Goal: Information Seeking & Learning: Learn about a topic

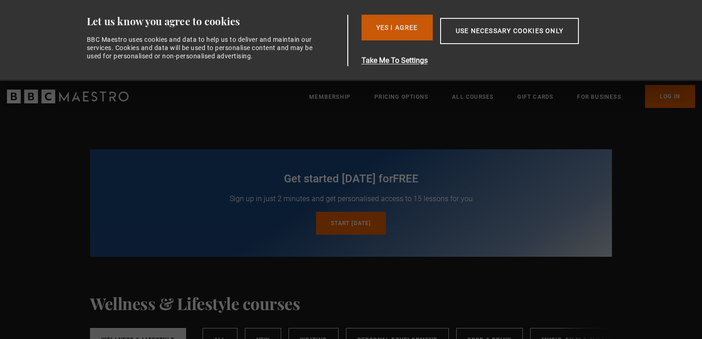
click at [395, 28] on button "Yes I Agree" at bounding box center [396, 28] width 71 height 26
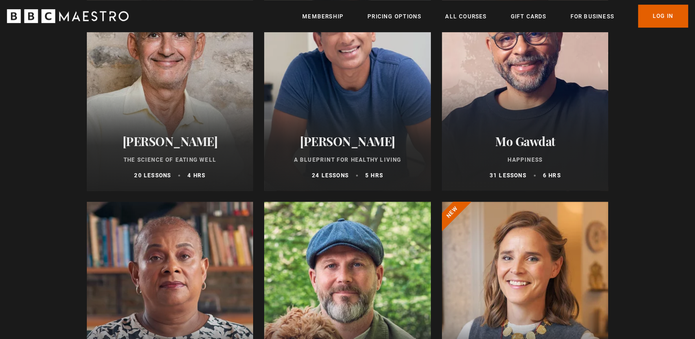
scroll to position [505, 0]
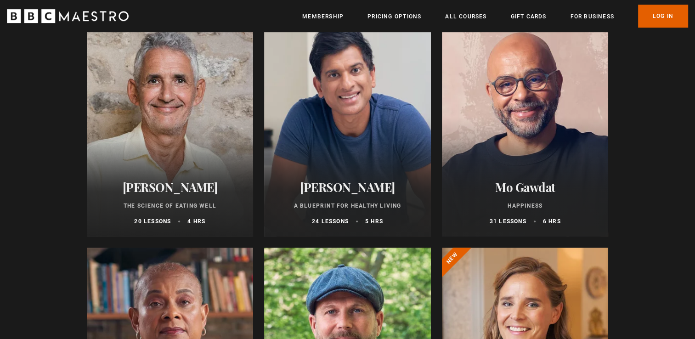
click at [350, 160] on div at bounding box center [347, 126] width 167 height 220
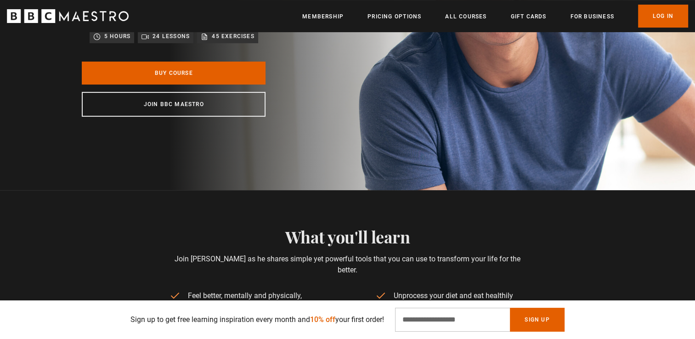
scroll to position [46, 0]
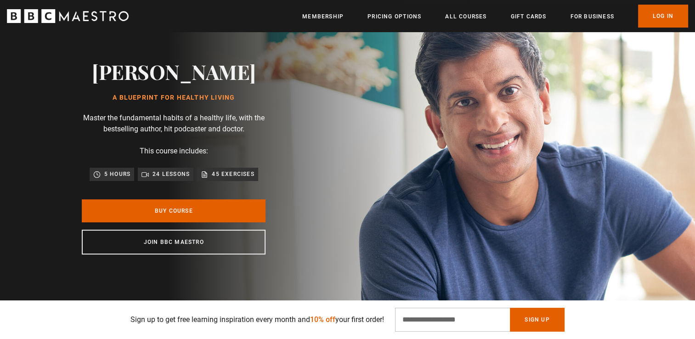
click at [175, 179] on p "24 lessons" at bounding box center [170, 173] width 37 height 9
click at [164, 179] on p "24 lessons" at bounding box center [170, 173] width 37 height 9
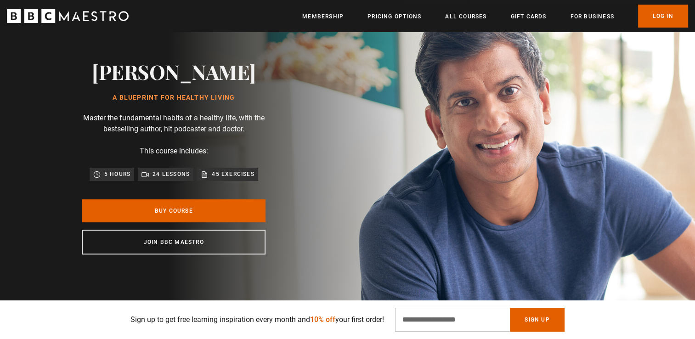
click at [164, 179] on p "24 lessons" at bounding box center [170, 173] width 37 height 9
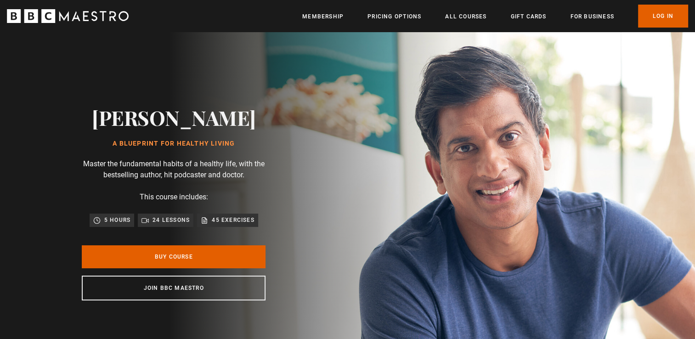
scroll to position [0, 241]
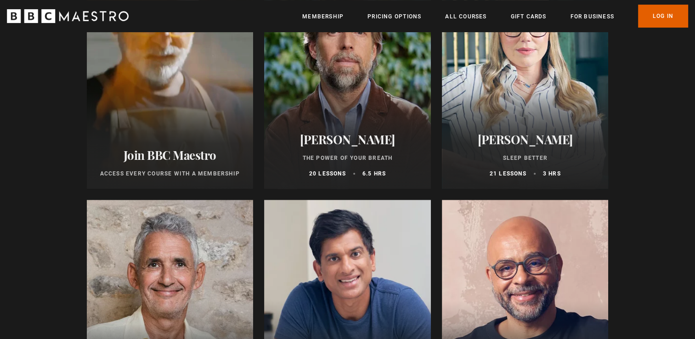
scroll to position [184, 0]
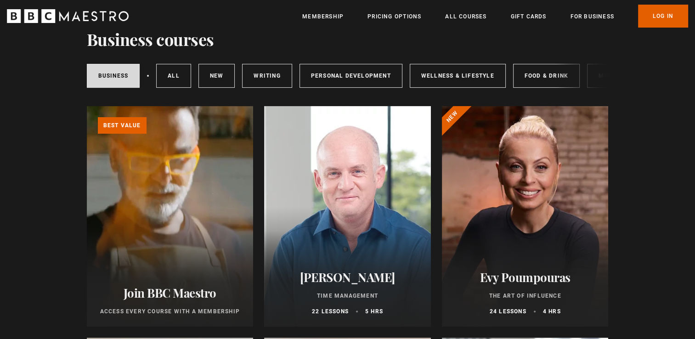
scroll to position [46, 0]
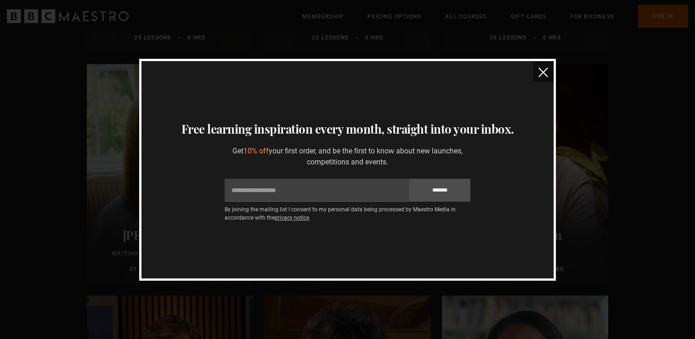
scroll to position [551, 0]
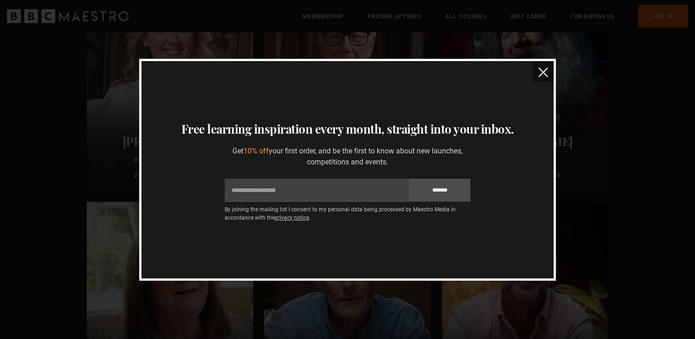
click at [544, 70] on img "close" at bounding box center [543, 73] width 10 height 10
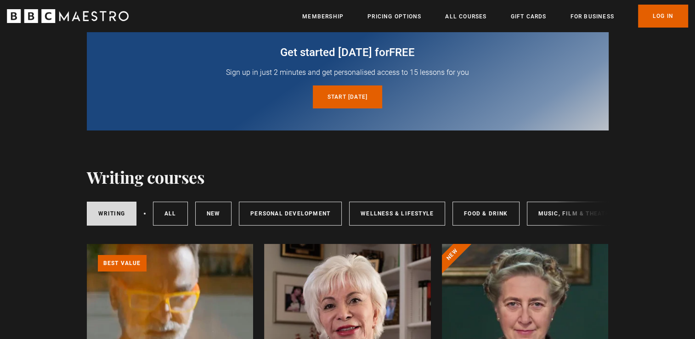
scroll to position [0, 0]
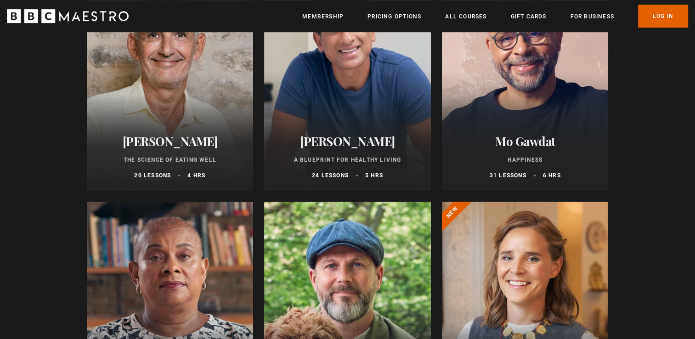
scroll to position [459, 0]
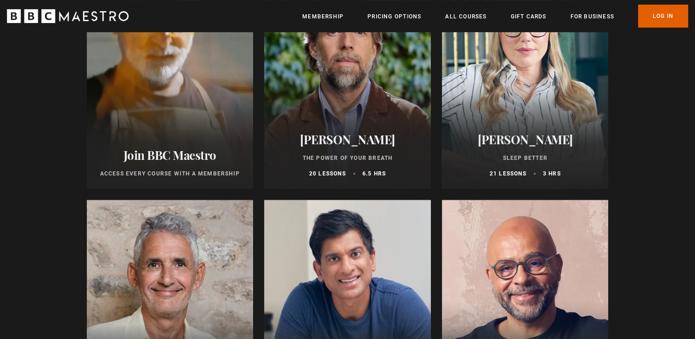
scroll to position [551, 0]
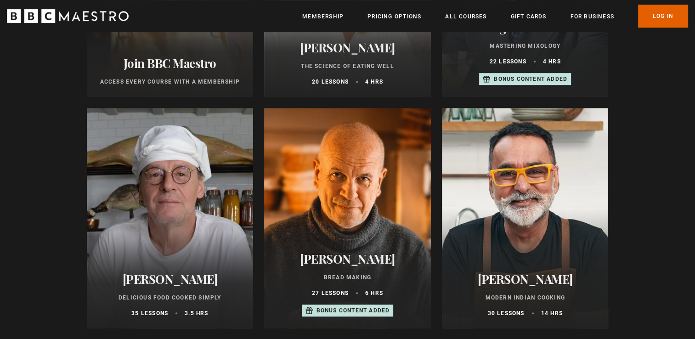
scroll to position [643, 0]
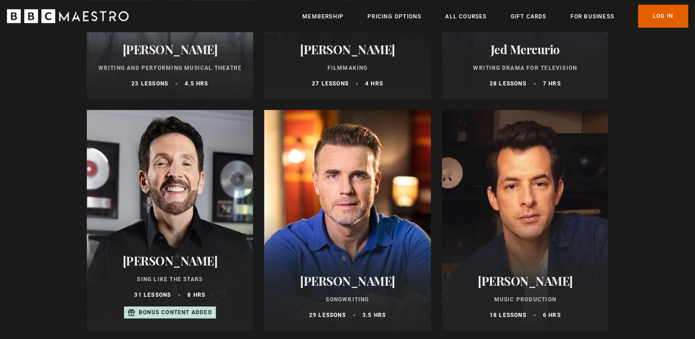
scroll to position [827, 0]
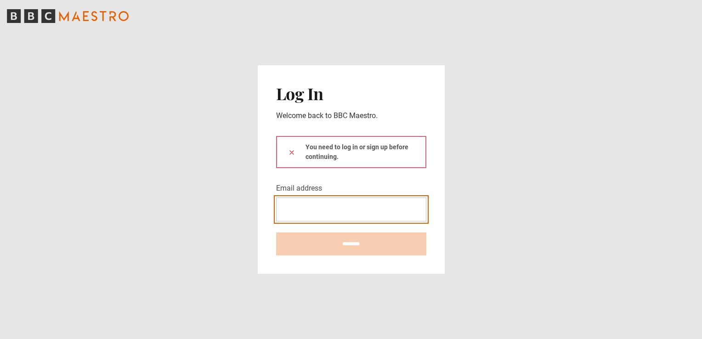
click at [315, 205] on input "Email address" at bounding box center [351, 209] width 150 height 24
type input "**********"
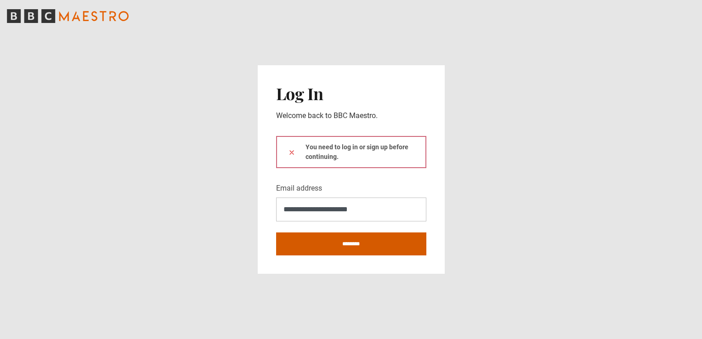
click at [310, 243] on input "********" at bounding box center [351, 243] width 150 height 23
type input "**********"
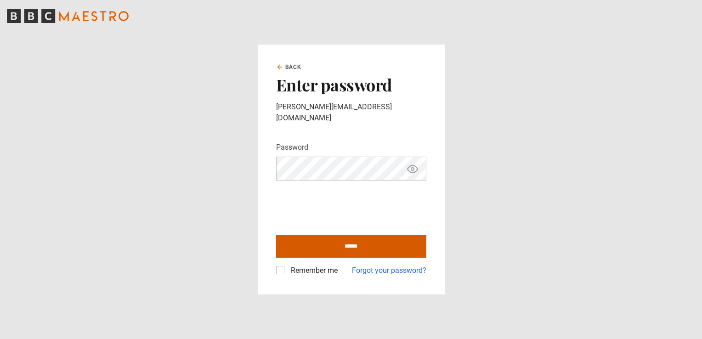
click at [384, 245] on input "******" at bounding box center [351, 246] width 150 height 23
type input "**********"
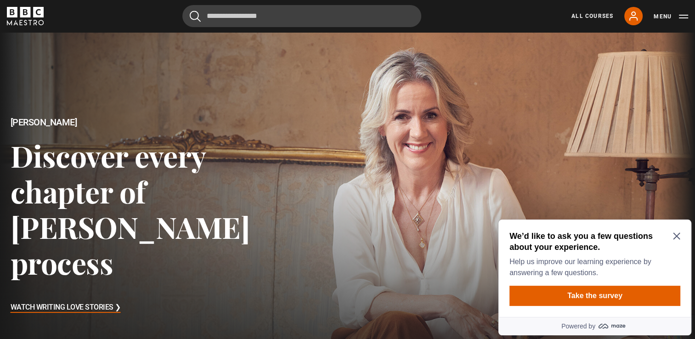
click at [675, 235] on icon "Close Maze Prompt" at bounding box center [676, 236] width 7 height 7
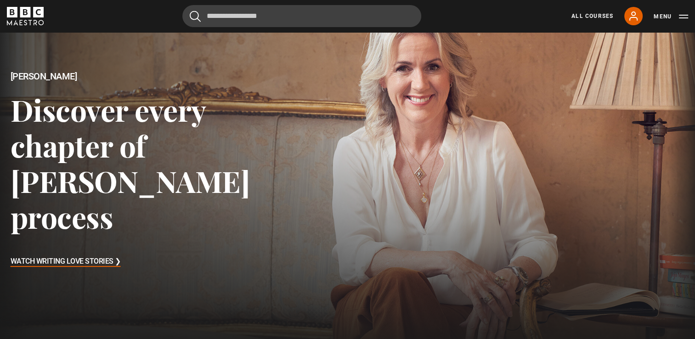
scroll to position [92, 0]
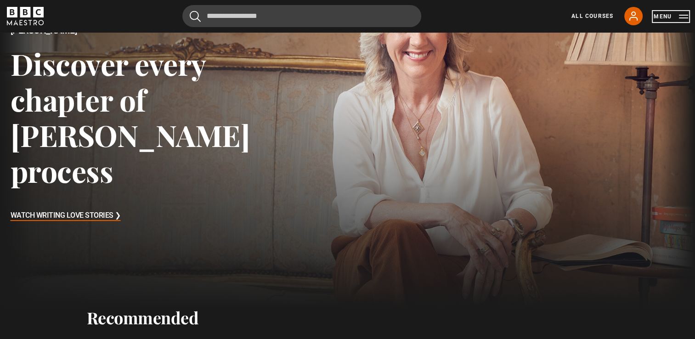
click at [683, 19] on button "Menu" at bounding box center [671, 16] width 34 height 9
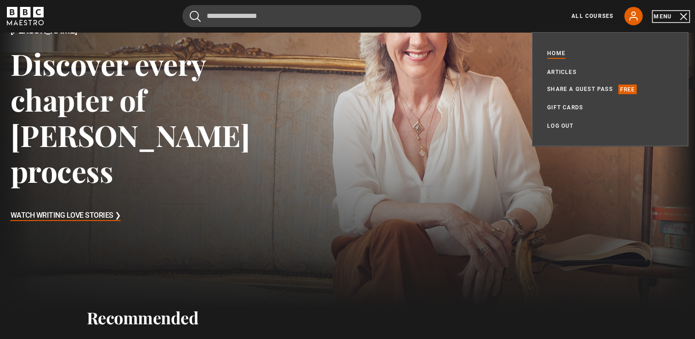
click at [682, 16] on button "Menu" at bounding box center [671, 16] width 34 height 9
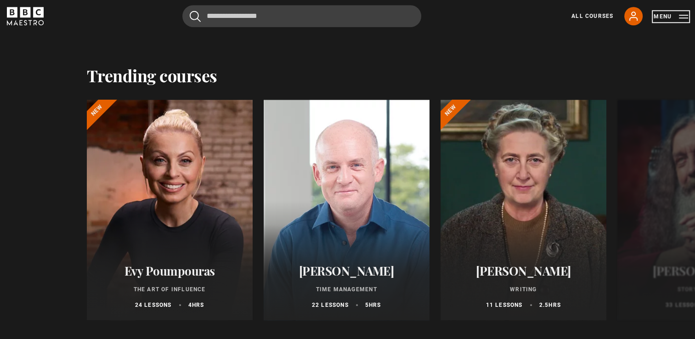
scroll to position [919, 0]
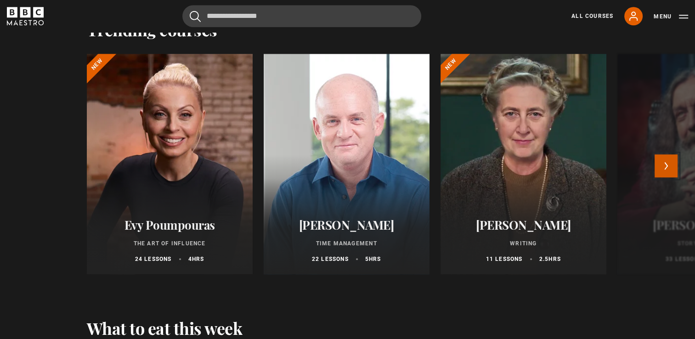
click at [667, 166] on button "Next" at bounding box center [665, 165] width 23 height 23
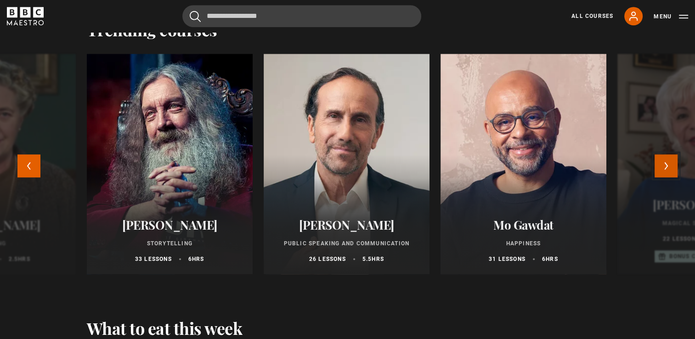
click at [667, 166] on button "Next" at bounding box center [665, 165] width 23 height 23
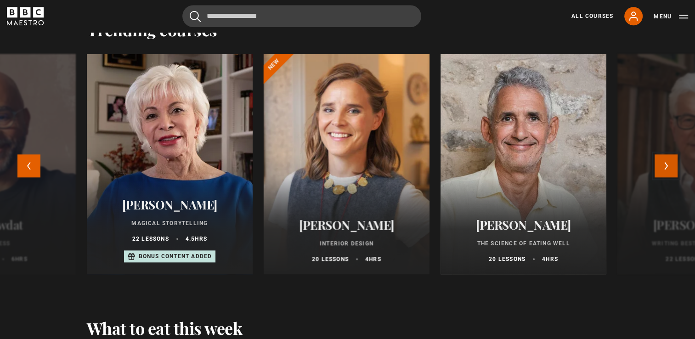
click at [667, 166] on button "Next" at bounding box center [665, 165] width 23 height 23
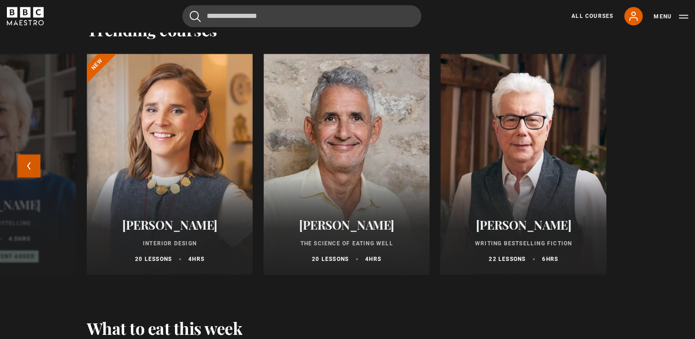
click at [23, 167] on button "Previous" at bounding box center [28, 165] width 23 height 23
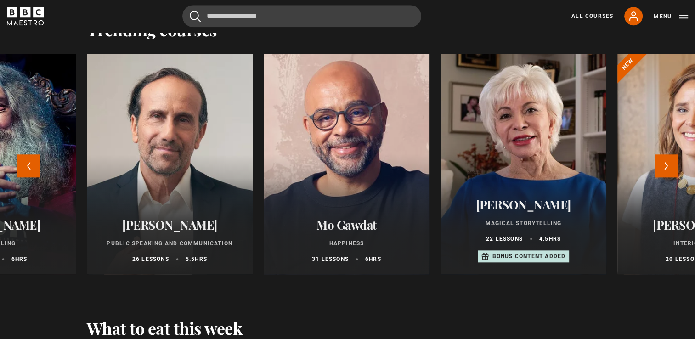
click at [334, 169] on div at bounding box center [346, 164] width 182 height 242
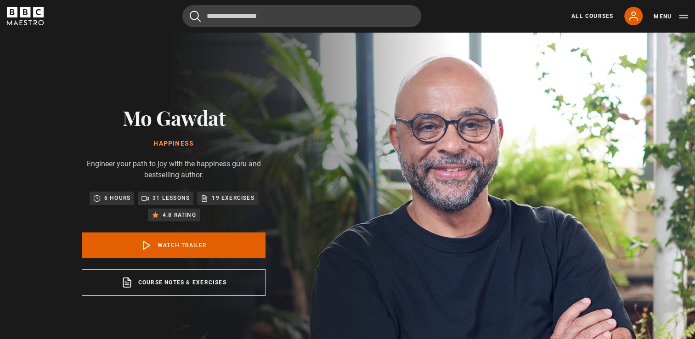
click at [171, 196] on p "31 lessons" at bounding box center [170, 197] width 37 height 9
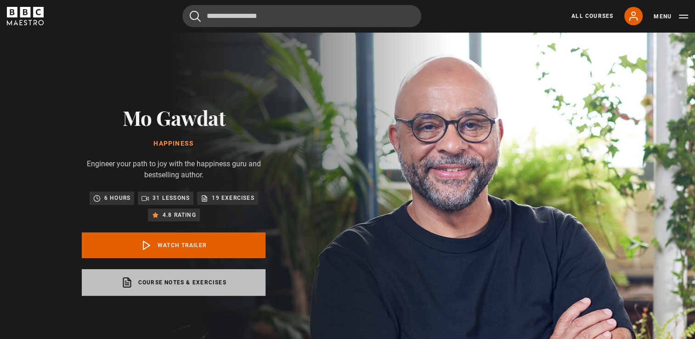
click at [215, 284] on link "Course notes & exercises opens in a new tab" at bounding box center [174, 282] width 184 height 27
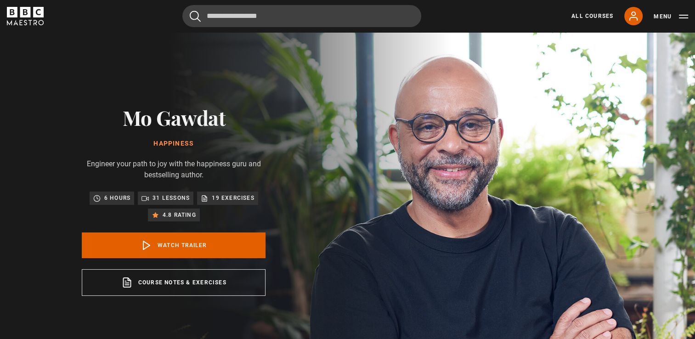
click at [187, 199] on p "31 lessons" at bounding box center [170, 197] width 37 height 9
click at [186, 197] on p "31 lessons" at bounding box center [170, 197] width 37 height 9
drag, startPoint x: 186, startPoint y: 197, endPoint x: 166, endPoint y: 198, distance: 20.7
click at [169, 198] on p "31 lessons" at bounding box center [170, 197] width 37 height 9
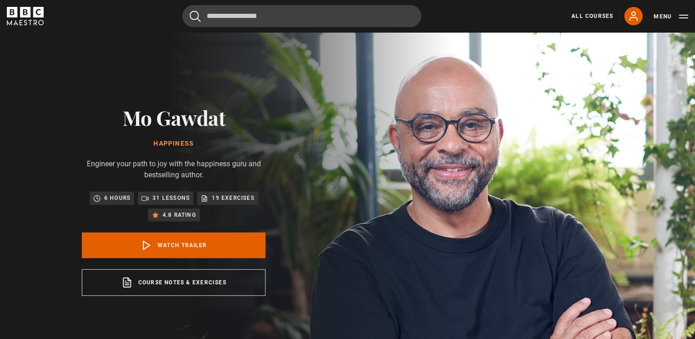
click at [145, 197] on icon at bounding box center [144, 198] width 7 height 7
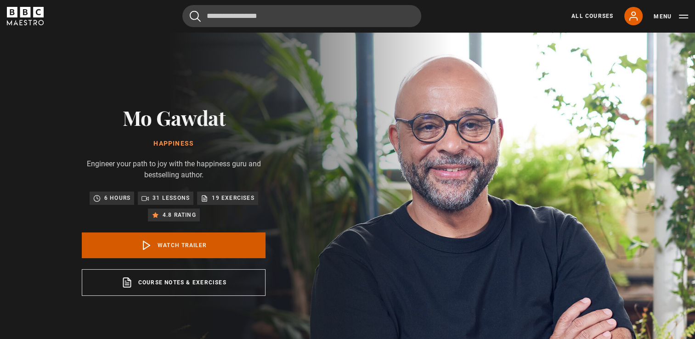
click at [186, 245] on link "Watch Trailer" at bounding box center [174, 245] width 184 height 26
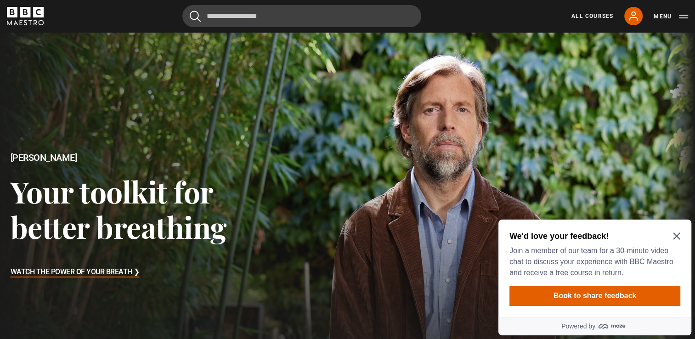
click at [678, 238] on icon "Close Maze Prompt" at bounding box center [676, 236] width 7 height 7
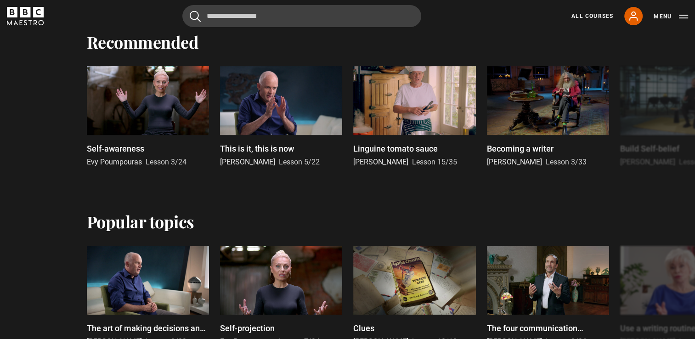
scroll to position [413, 0]
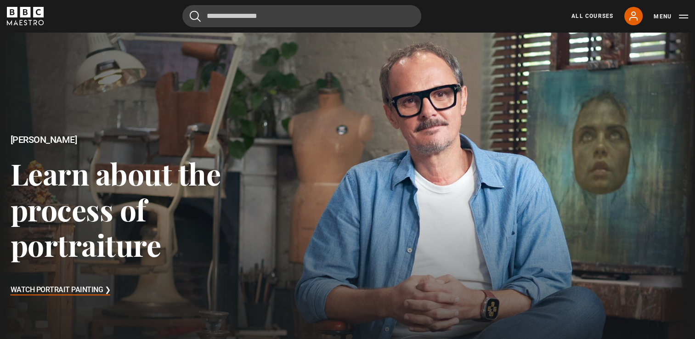
scroll to position [138, 0]
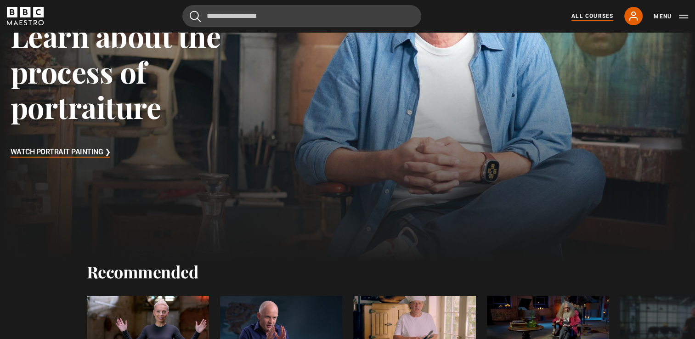
click at [595, 16] on link "All Courses" at bounding box center [592, 16] width 42 height 8
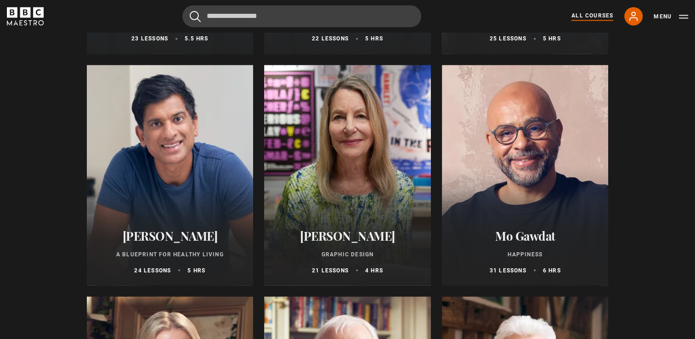
scroll to position [1516, 0]
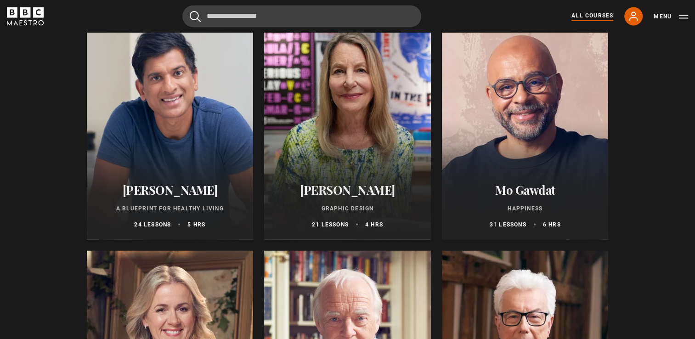
click at [174, 104] on div at bounding box center [170, 129] width 167 height 220
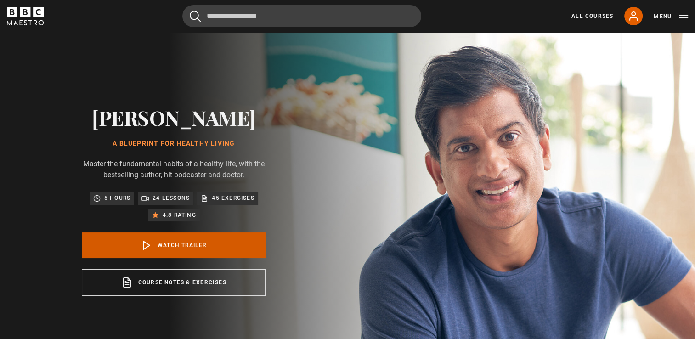
click at [176, 258] on link "Watch Trailer" at bounding box center [174, 245] width 184 height 26
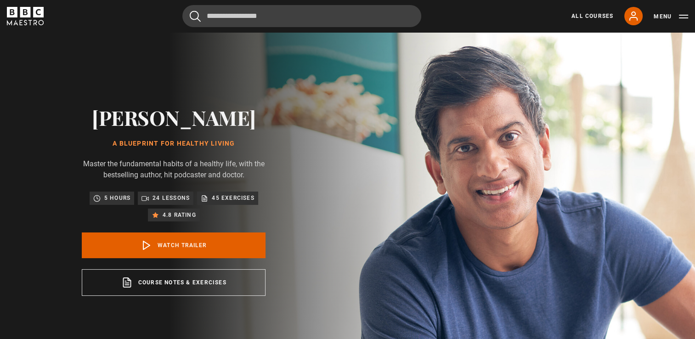
scroll to position [46, 0]
